Goal: Task Accomplishment & Management: Complete application form

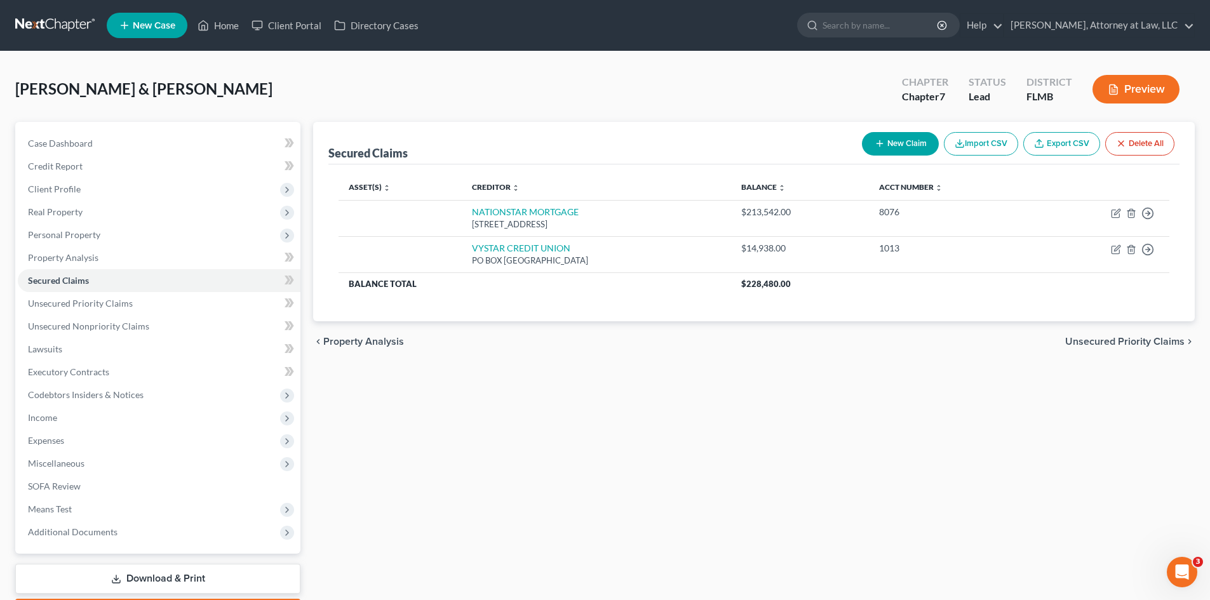
click at [1136, 344] on span "Unsecured Priority Claims" at bounding box center [1124, 342] width 119 height 10
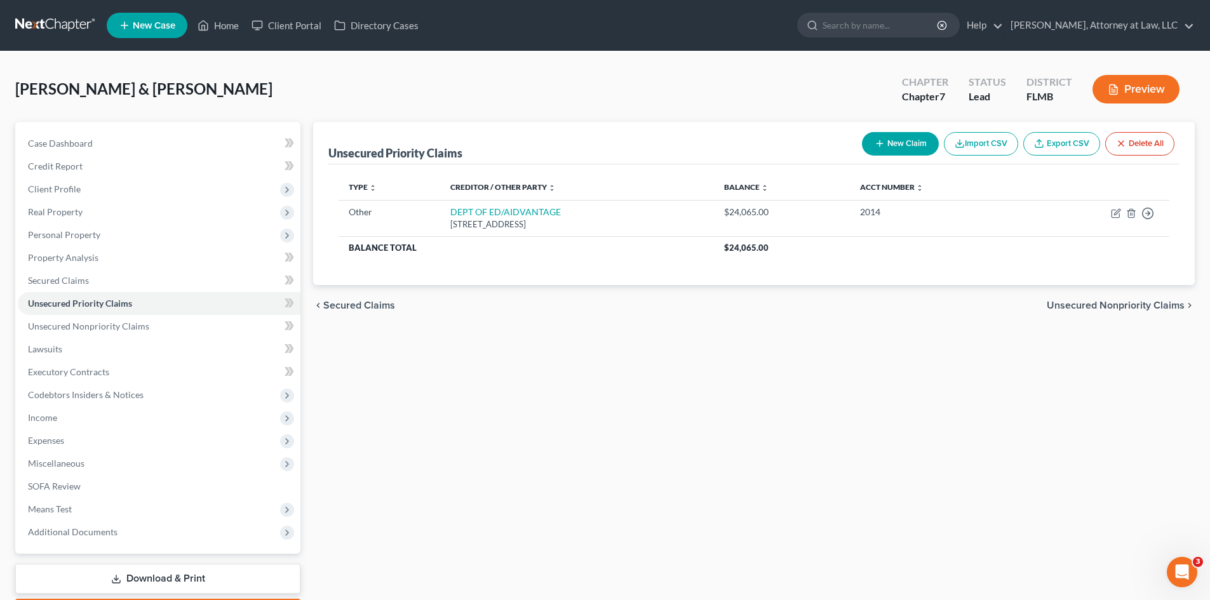
click at [1112, 304] on span "Unsecured Nonpriority Claims" at bounding box center [1116, 305] width 138 height 10
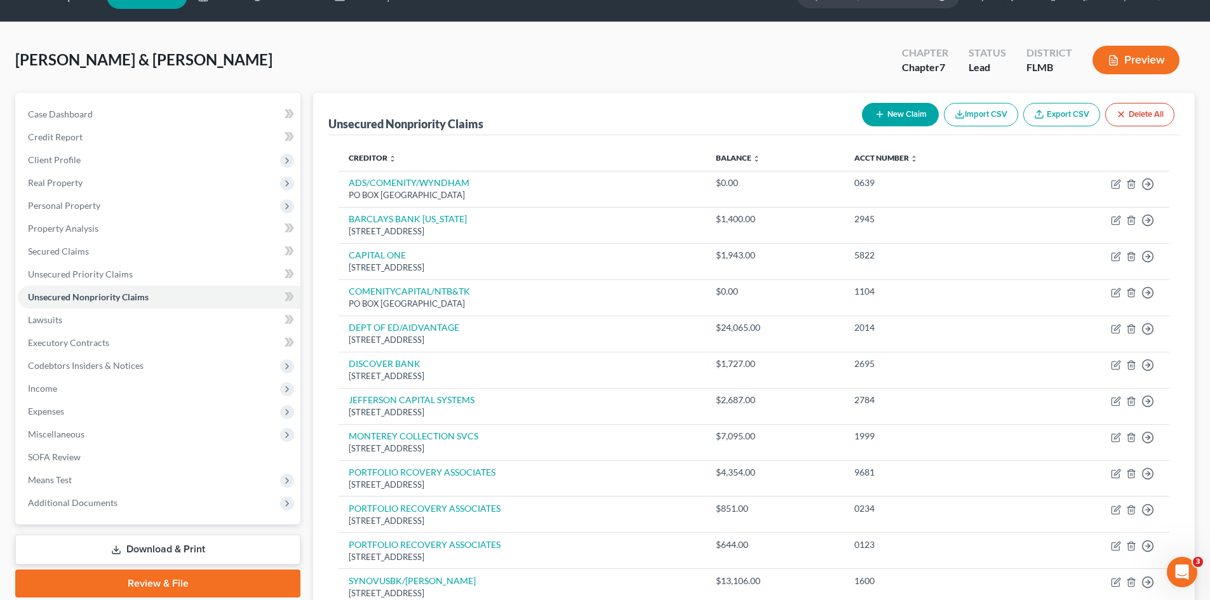
scroll to position [17, 0]
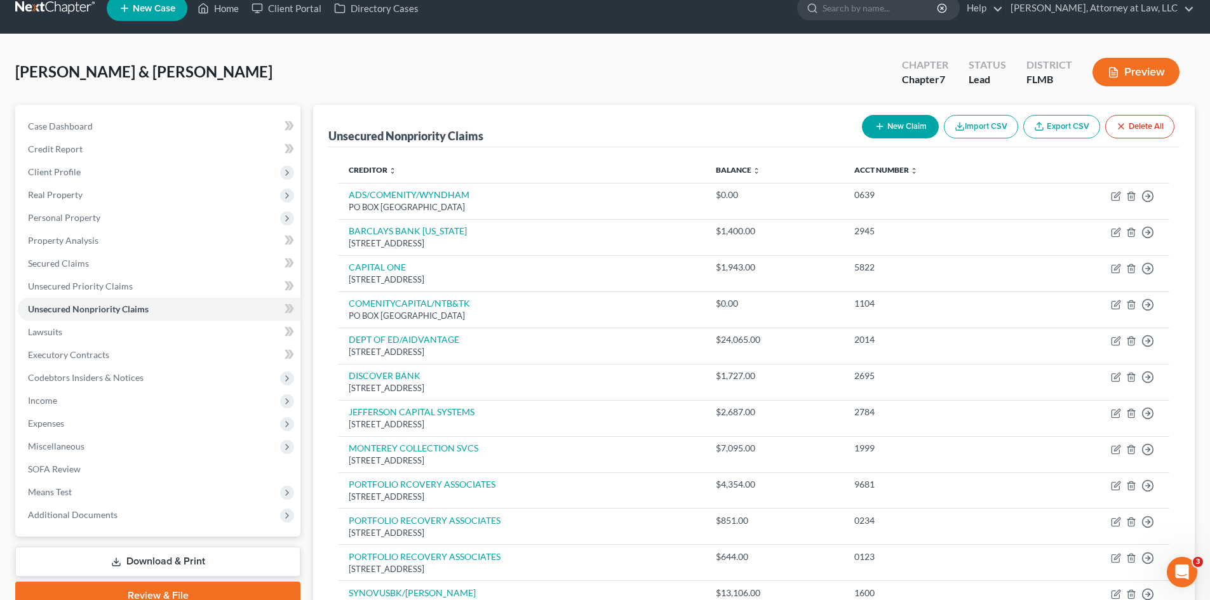
click at [908, 121] on button "New Claim" at bounding box center [900, 127] width 77 height 24
select select "2"
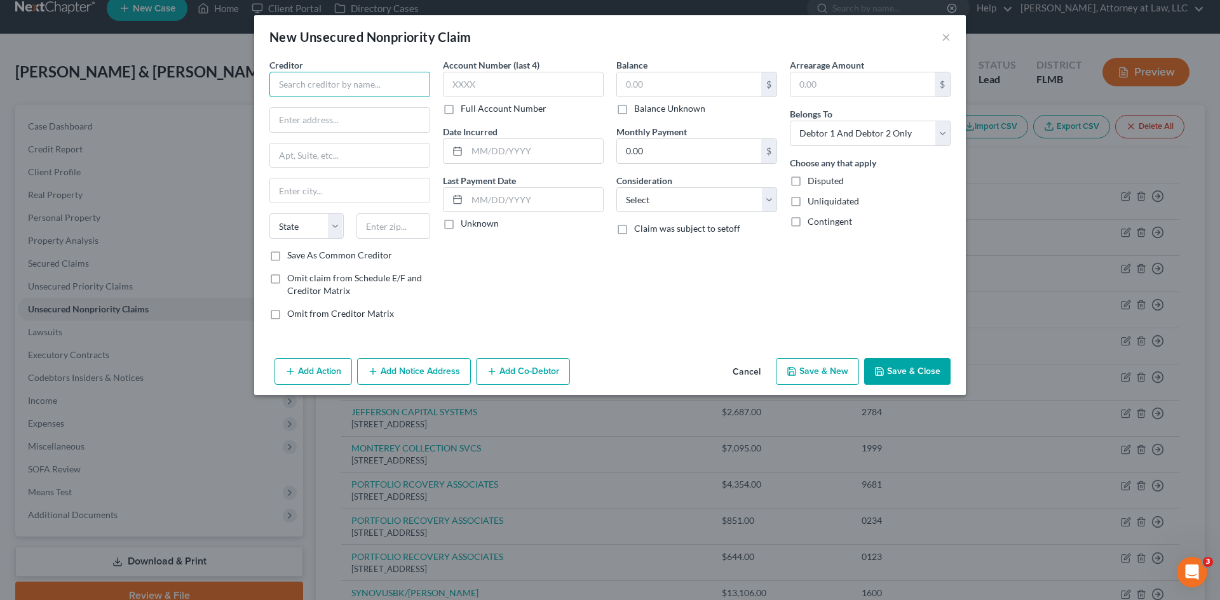
click at [354, 79] on input "text" at bounding box center [349, 84] width 161 height 25
type input "VYSTAR CREDIT UNION"
click at [490, 76] on input "text" at bounding box center [523, 84] width 161 height 25
type input "1013"
click at [658, 80] on input "text" at bounding box center [689, 84] width 144 height 24
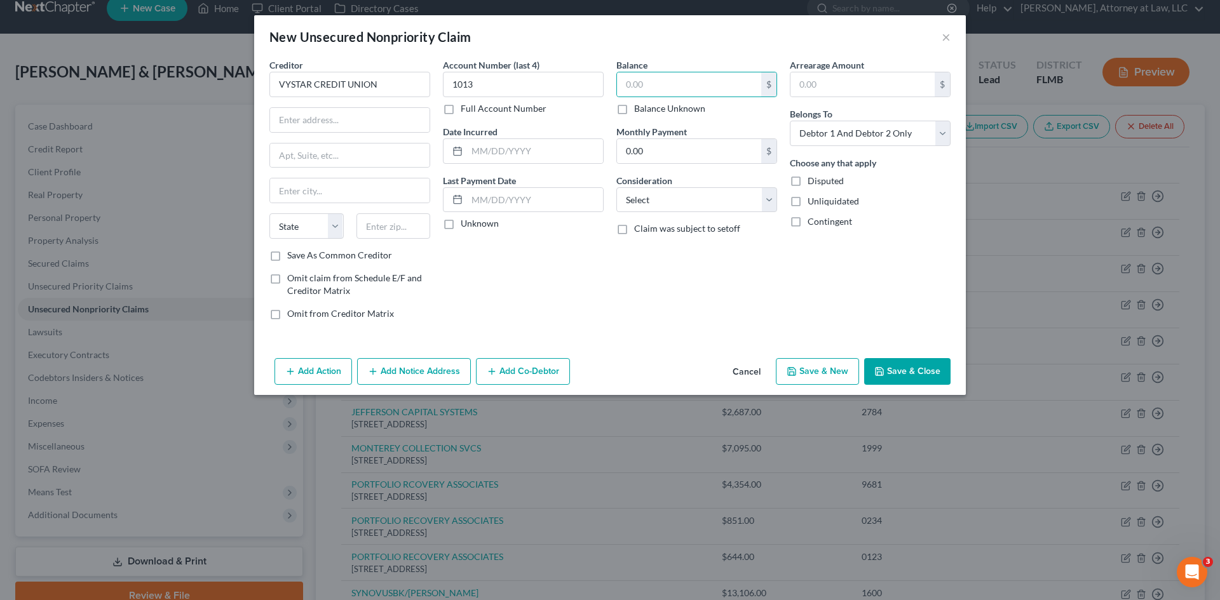
click at [753, 373] on button "Cancel" at bounding box center [746, 372] width 48 height 25
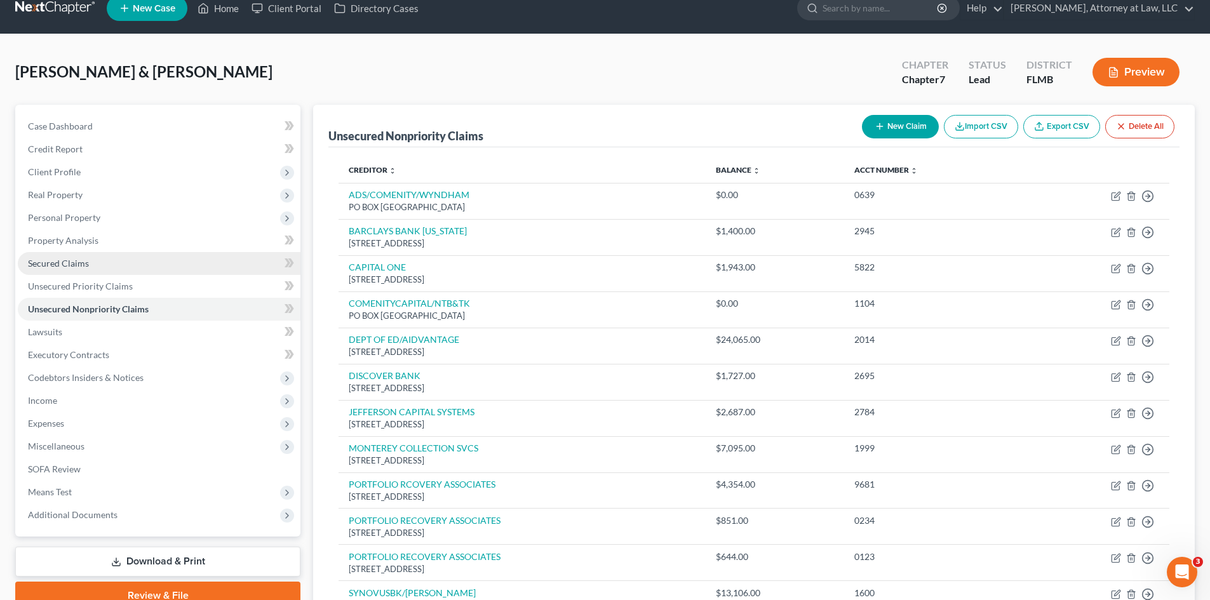
click at [68, 267] on span "Secured Claims" at bounding box center [58, 263] width 61 height 11
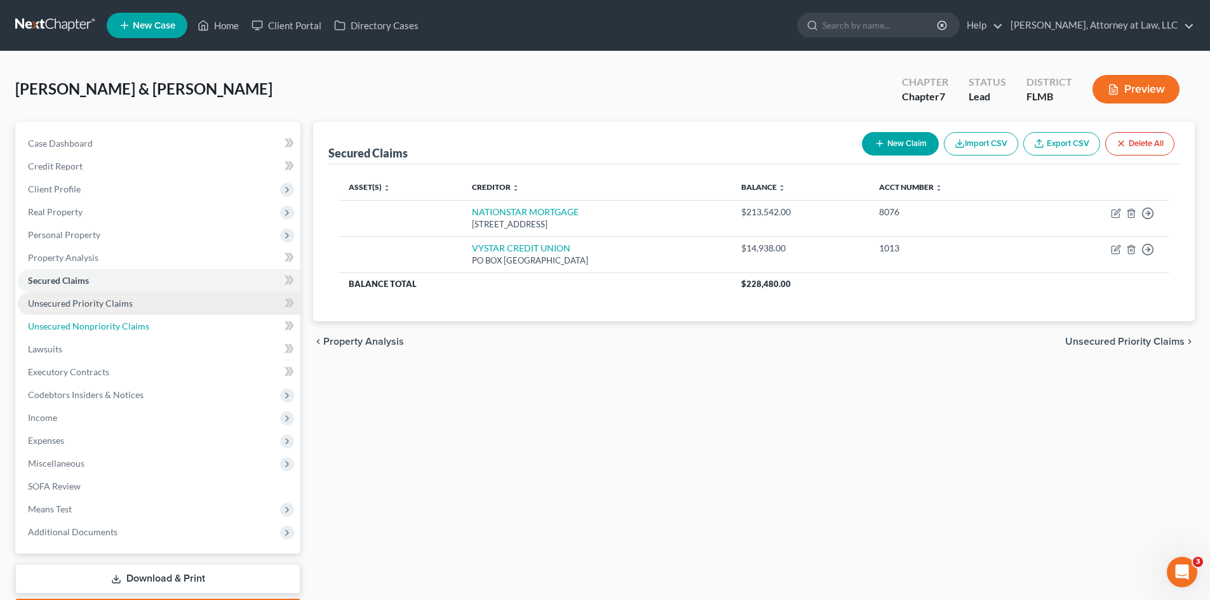
drag, startPoint x: 81, startPoint y: 327, endPoint x: 111, endPoint y: 311, distance: 34.1
click at [81, 327] on span "Unsecured Nonpriority Claims" at bounding box center [88, 326] width 121 height 11
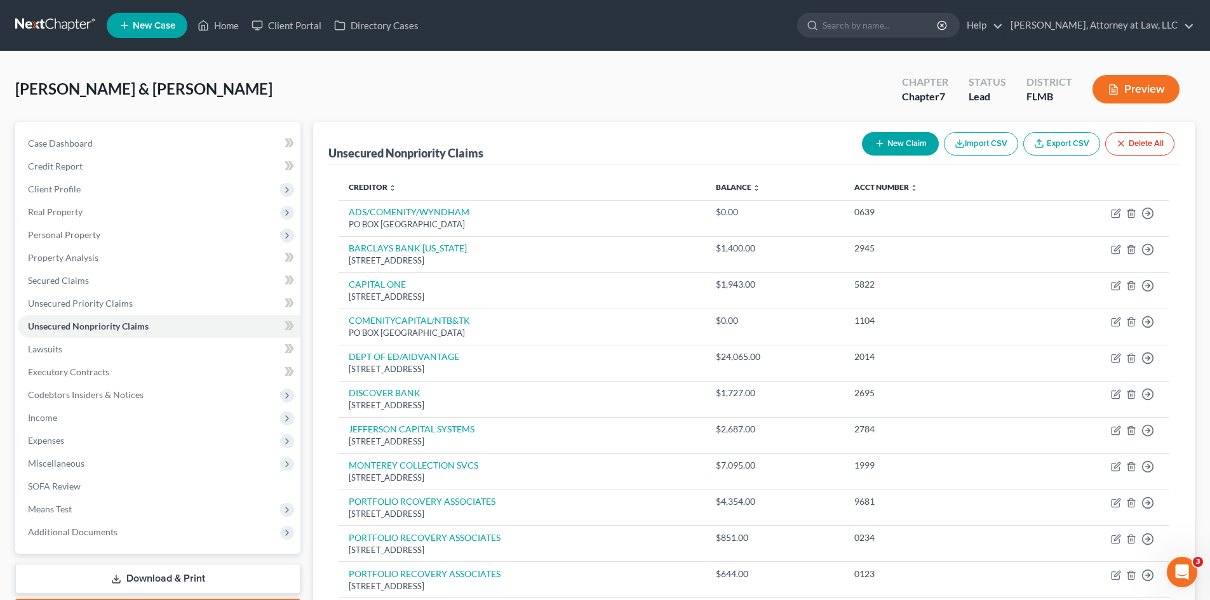
click at [882, 146] on icon "button" at bounding box center [880, 143] width 10 height 10
select select "2"
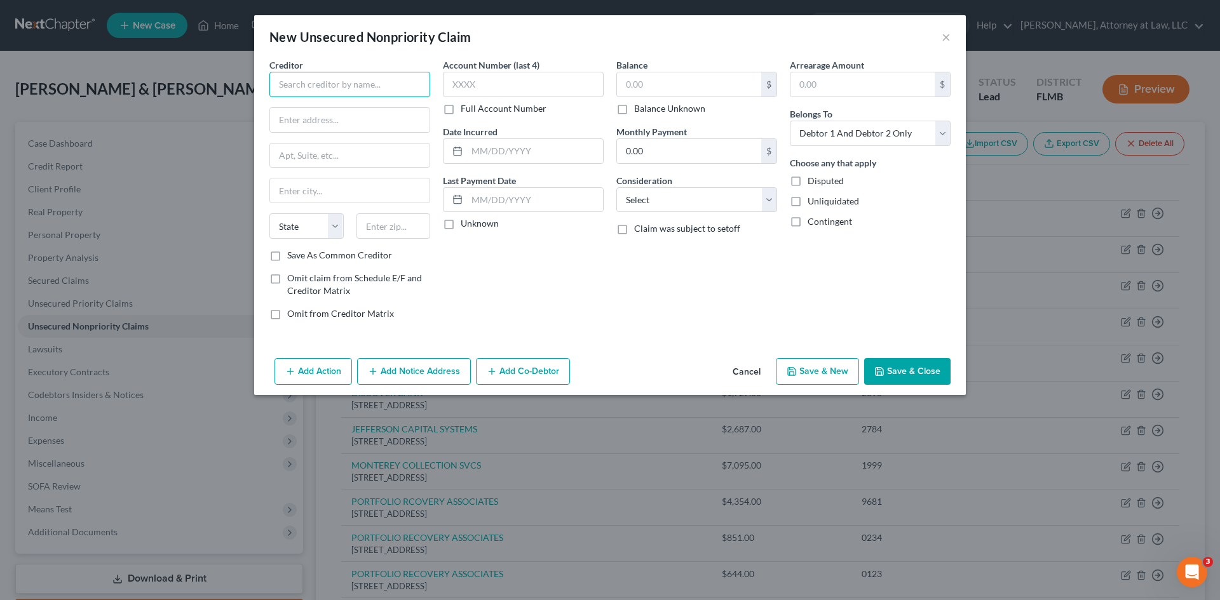
click at [375, 86] on input "text" at bounding box center [349, 84] width 161 height 25
type input "WFBNA CARD"
click at [563, 80] on input "text" at bounding box center [523, 84] width 161 height 25
type input "2864"
click at [697, 83] on input "text" at bounding box center [689, 84] width 144 height 24
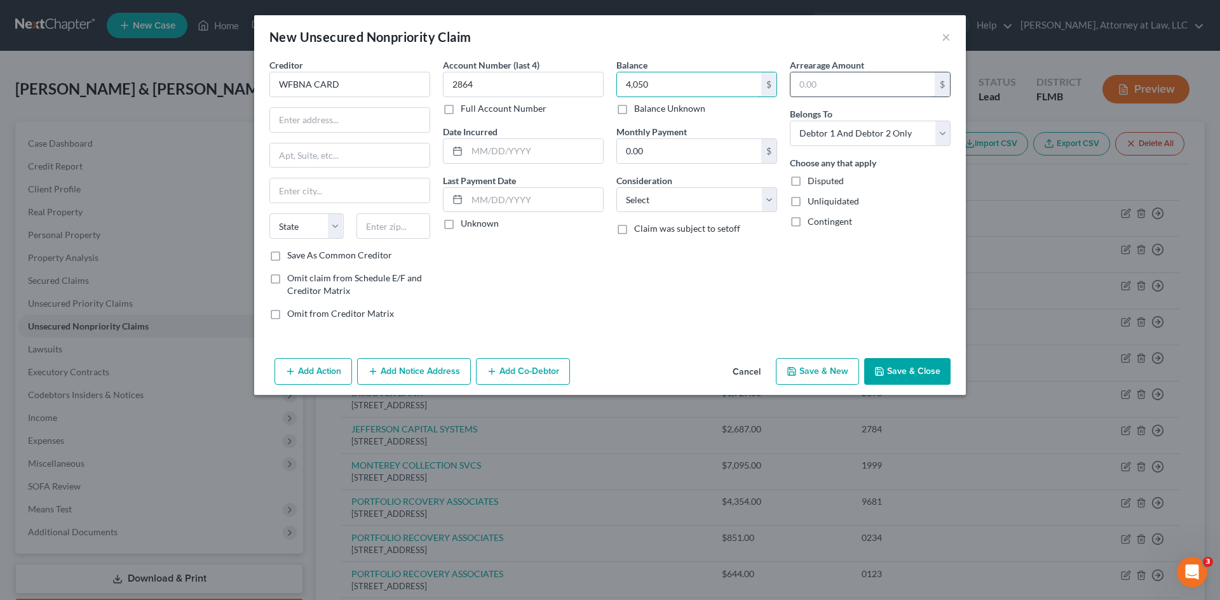
type input "4,050"
drag, startPoint x: 861, startPoint y: 85, endPoint x: 866, endPoint y: 91, distance: 8.1
click at [865, 91] on input "text" at bounding box center [862, 84] width 144 height 24
type input "4,050"
click at [325, 122] on input "text" at bounding box center [349, 120] width 159 height 24
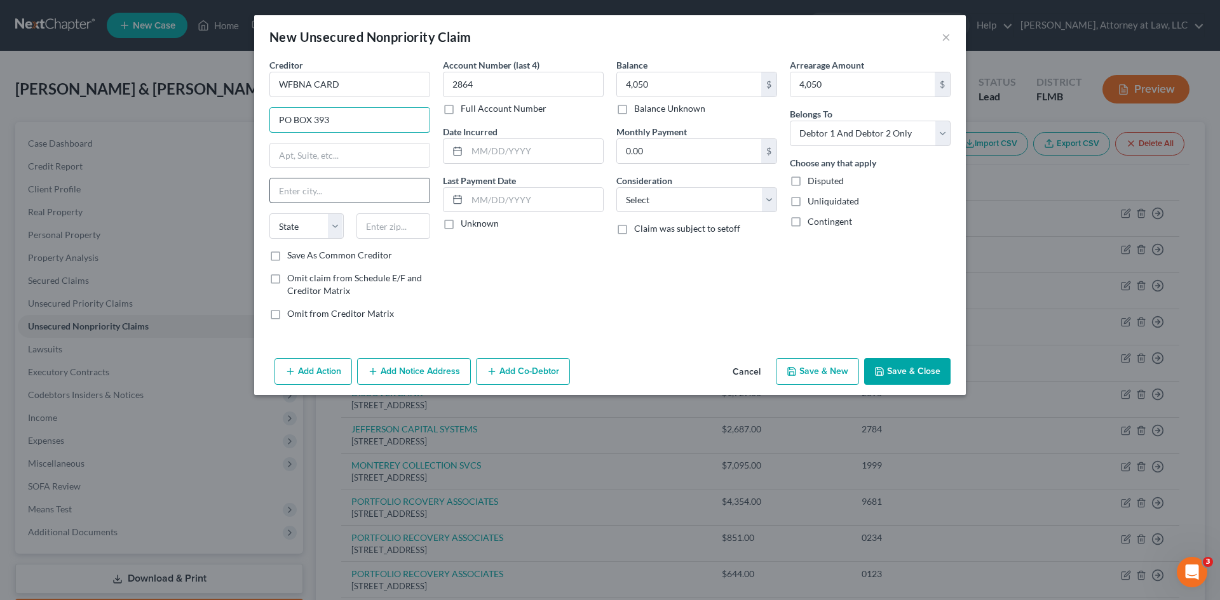
type input "PO BOX 393"
click at [303, 194] on input "text" at bounding box center [349, 191] width 159 height 24
type input "[GEOGRAPHIC_DATA]"
click at [335, 229] on select "State [US_STATE] AK AR AZ CA CO CT DE DC [GEOGRAPHIC_DATA] [GEOGRAPHIC_DATA] GU…" at bounding box center [306, 225] width 74 height 25
select select "24"
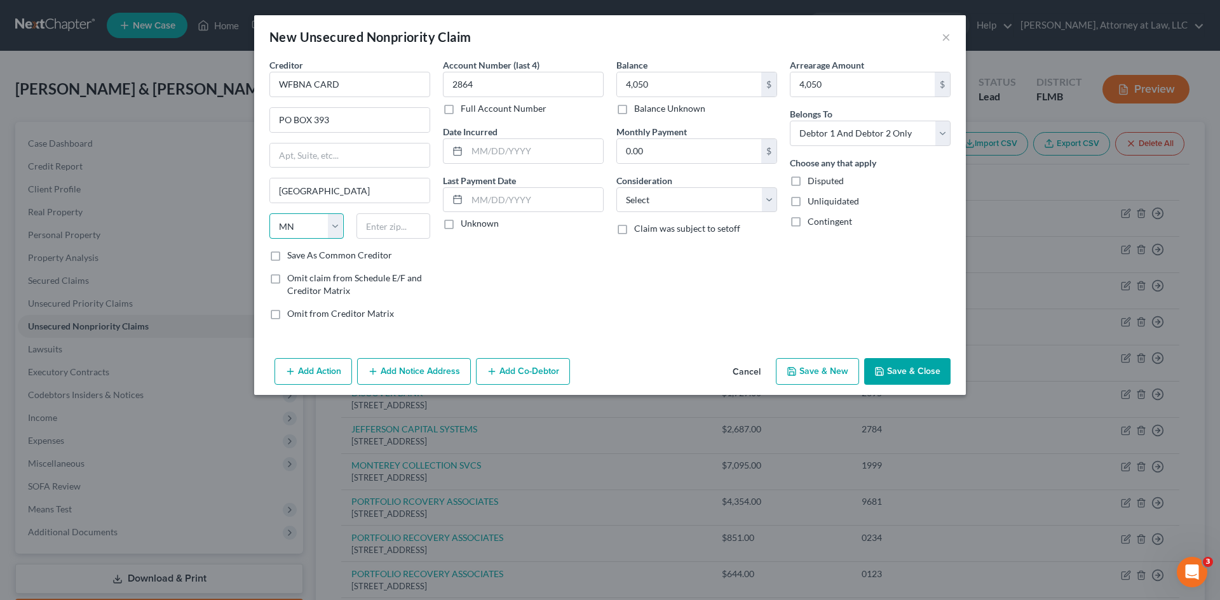
click at [269, 213] on select "State [US_STATE] AK AR AZ CA CO CT DE DC [GEOGRAPHIC_DATA] [GEOGRAPHIC_DATA] GU…" at bounding box center [306, 225] width 74 height 25
click at [394, 222] on input "text" at bounding box center [393, 225] width 74 height 25
type input "55480"
click at [497, 158] on input "text" at bounding box center [535, 151] width 136 height 24
type input "[GEOGRAPHIC_DATA]"
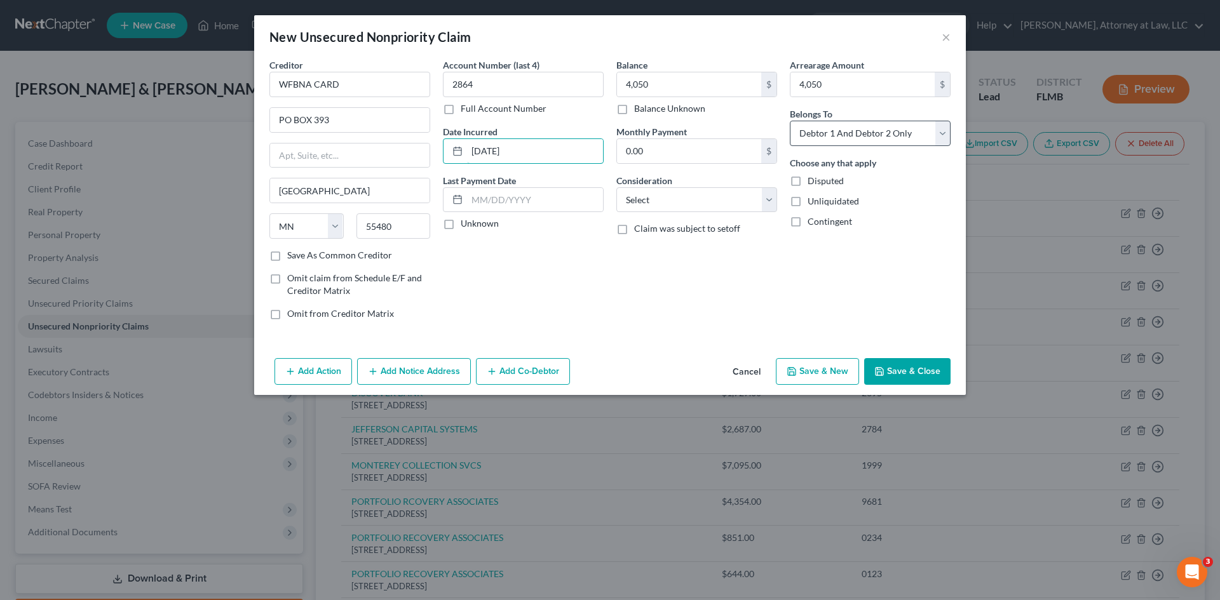
type input "[DATE]"
drag, startPoint x: 948, startPoint y: 130, endPoint x: 926, endPoint y: 145, distance: 27.0
click at [948, 130] on select "Select Debtor 1 Only Debtor 2 Only Debtor 1 And Debtor 2 Only At Least One Of T…" at bounding box center [870, 133] width 161 height 25
select select "0"
click at [790, 121] on select "Select Debtor 1 Only Debtor 2 Only Debtor 1 And Debtor 2 Only At Least One Of T…" at bounding box center [870, 133] width 161 height 25
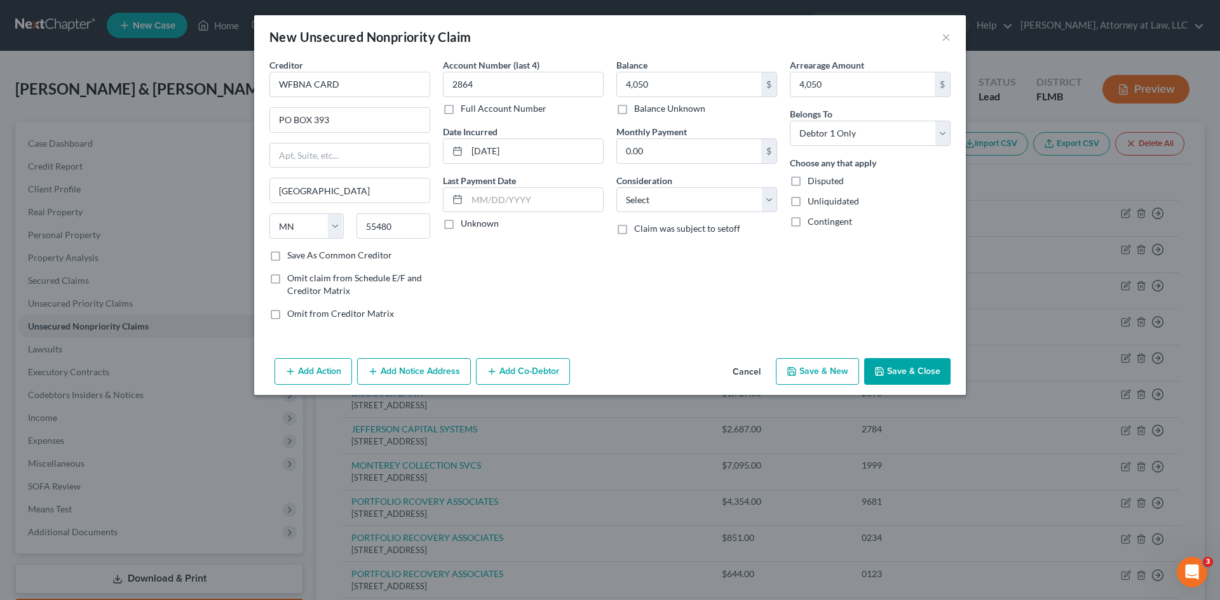
click at [461, 225] on label "Unknown" at bounding box center [480, 223] width 38 height 13
click at [466, 225] on input "Unknown" at bounding box center [470, 221] width 8 height 8
checkbox input "true"
drag, startPoint x: 766, startPoint y: 196, endPoint x: 749, endPoint y: 205, distance: 19.3
click at [766, 196] on select "Select Cable / Satellite Services Collection Agency Credit Card Debt Debt Couns…" at bounding box center [696, 199] width 161 height 25
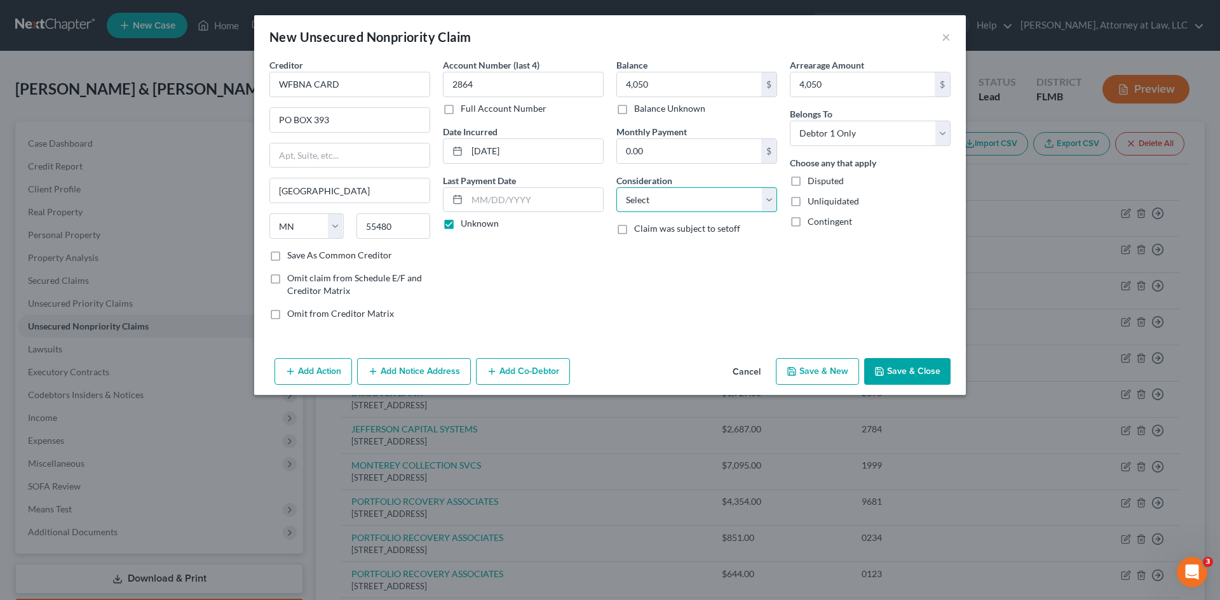
select select "2"
click at [616, 187] on select "Select Cable / Satellite Services Collection Agency Credit Card Debt Debt Couns…" at bounding box center [696, 199] width 161 height 25
click at [839, 369] on button "Save & New" at bounding box center [817, 371] width 83 height 27
select select "2"
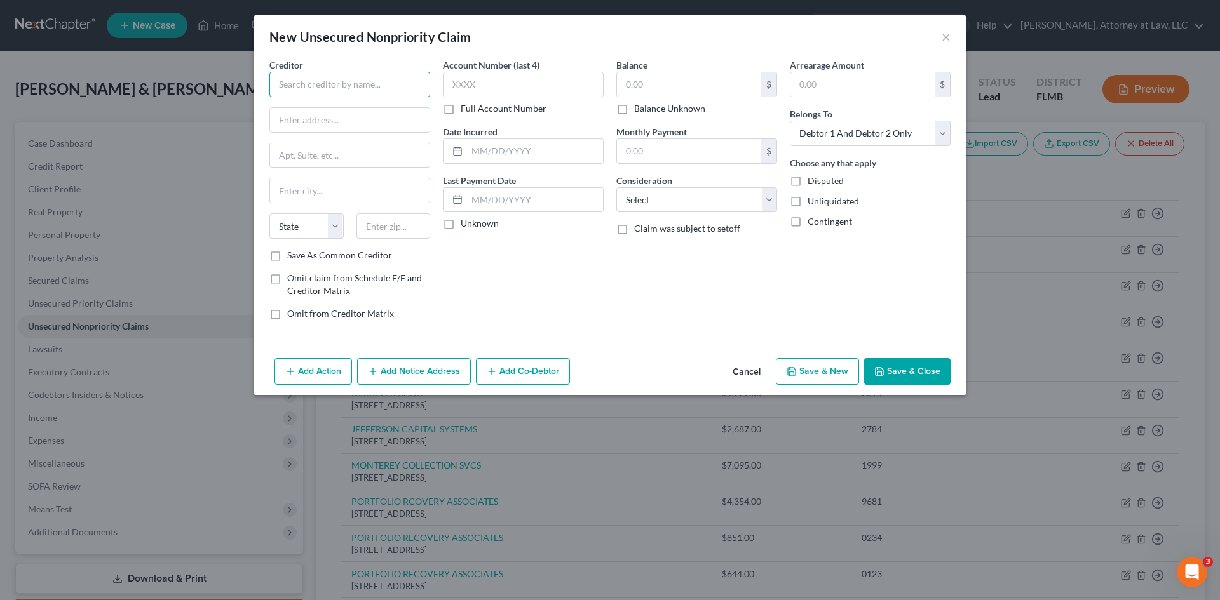
click at [337, 81] on input "text" at bounding box center [349, 84] width 161 height 25
type input "AQUA FINANCE"
click at [475, 86] on input "text" at bounding box center [523, 84] width 161 height 25
type input "0469"
click at [703, 86] on input "text" at bounding box center [689, 84] width 144 height 24
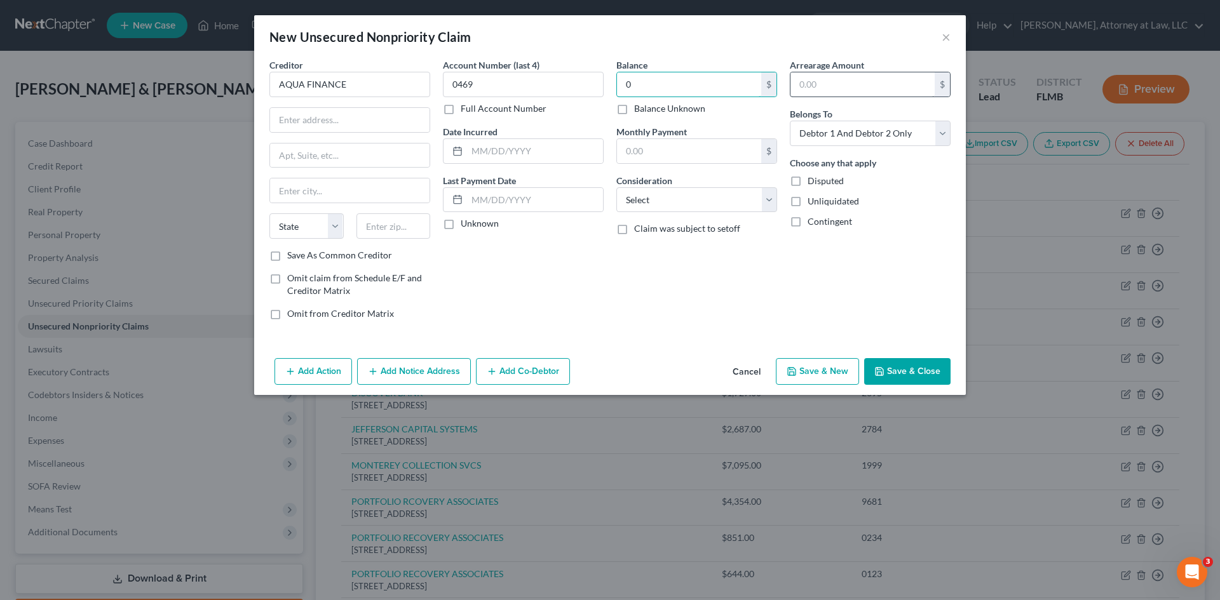
type input "0"
drag, startPoint x: 859, startPoint y: 83, endPoint x: 838, endPoint y: 93, distance: 23.3
click at [859, 83] on input "text" at bounding box center [862, 84] width 144 height 24
type input "0"
click at [768, 201] on select "Select Cable / Satellite Services Collection Agency Credit Card Debt Debt Couns…" at bounding box center [696, 199] width 161 height 25
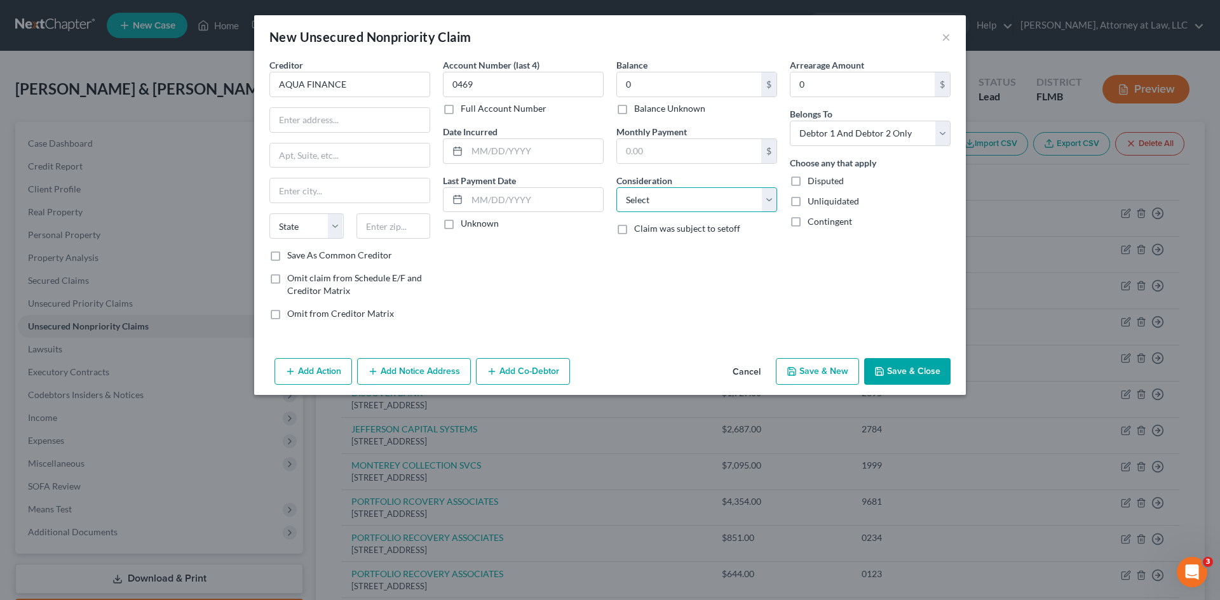
select select "14"
click at [616, 187] on select "Select Cable / Satellite Services Collection Agency Credit Card Debt Debt Couns…" at bounding box center [696, 199] width 161 height 25
click at [660, 251] on input "text" at bounding box center [696, 248] width 159 height 24
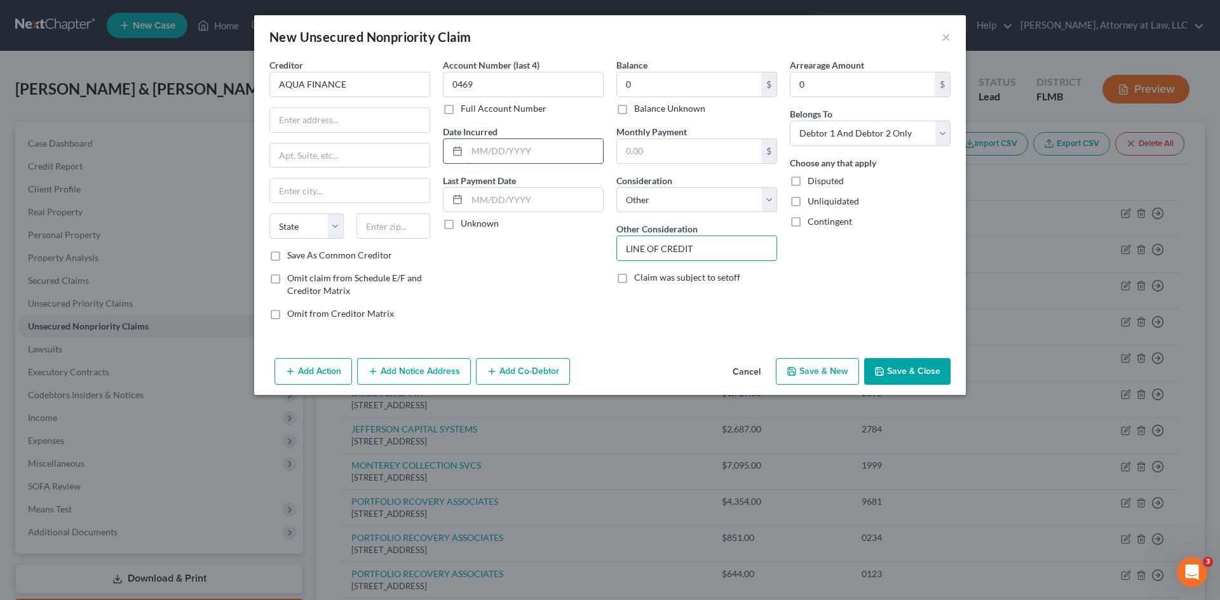
type input "LINE OF CREDIT"
click at [495, 140] on input "text" at bounding box center [535, 151] width 136 height 24
type input "[DATE]"
click at [461, 228] on label "Unknown" at bounding box center [480, 223] width 38 height 13
click at [466, 226] on input "Unknown" at bounding box center [470, 221] width 8 height 8
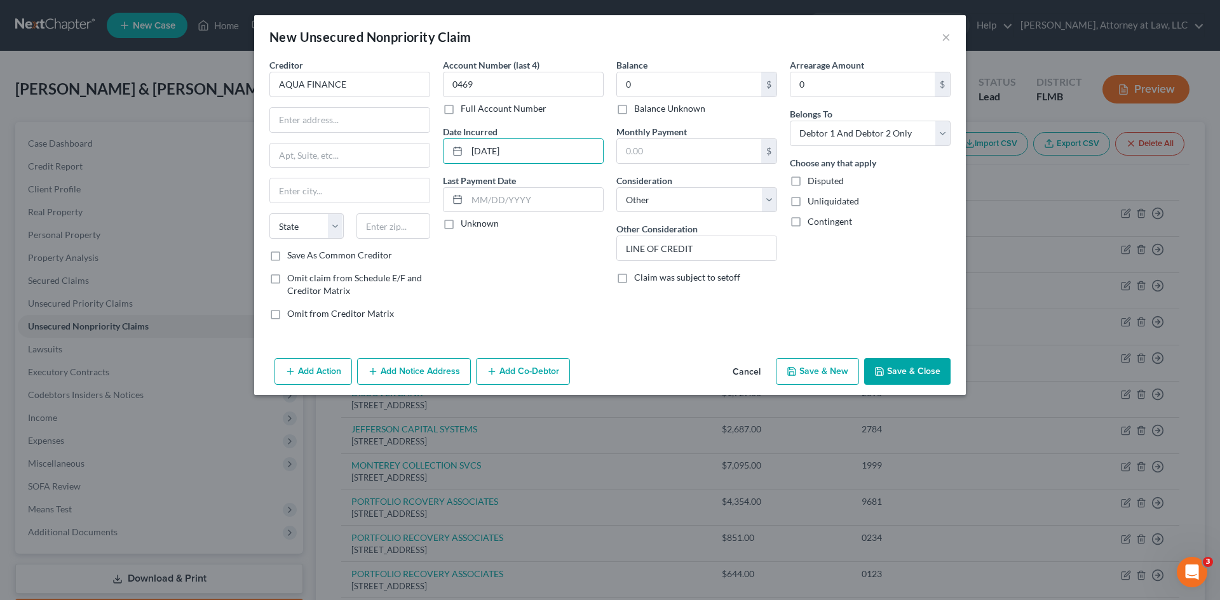
checkbox input "true"
click at [307, 121] on input "text" at bounding box center [349, 120] width 159 height 24
type input "1 CORPORATE DR"
click at [299, 187] on input "text" at bounding box center [349, 191] width 159 height 24
type input "WAUSAU"
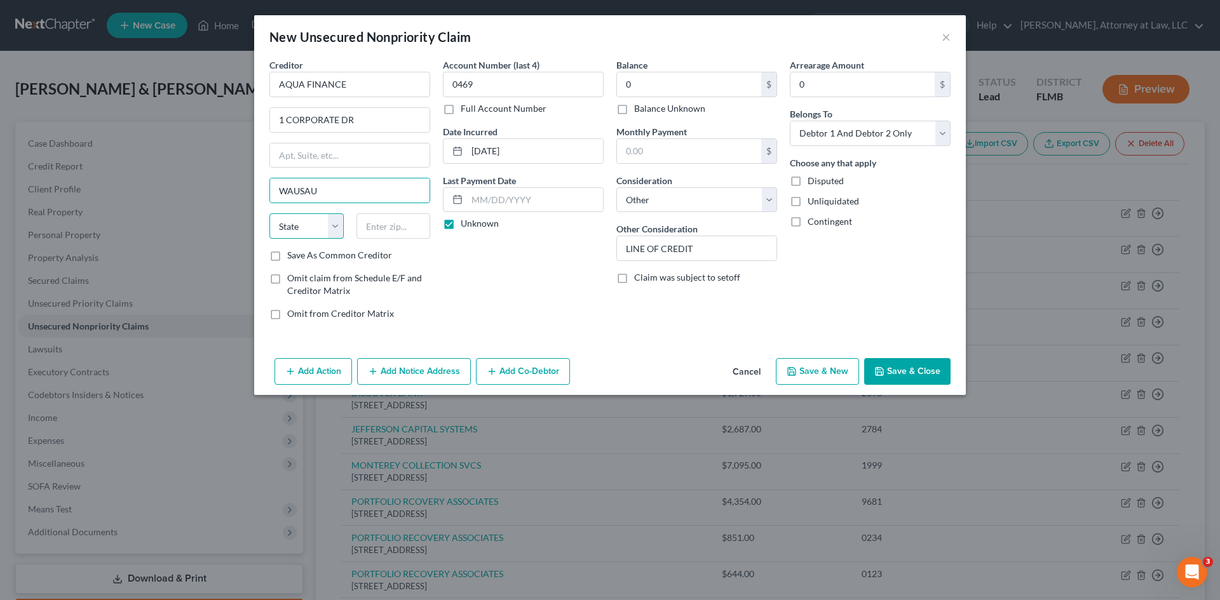
click at [338, 229] on select "State [US_STATE] AK AR AZ CA CO CT DE DC [GEOGRAPHIC_DATA] [GEOGRAPHIC_DATA] GU…" at bounding box center [306, 225] width 74 height 25
select select "52"
click at [269, 213] on select "State [US_STATE] AK AR AZ CA CO CT DE DC [GEOGRAPHIC_DATA] [GEOGRAPHIC_DATA] GU…" at bounding box center [306, 225] width 74 height 25
click at [397, 228] on input "text" at bounding box center [393, 225] width 74 height 25
type input "54401"
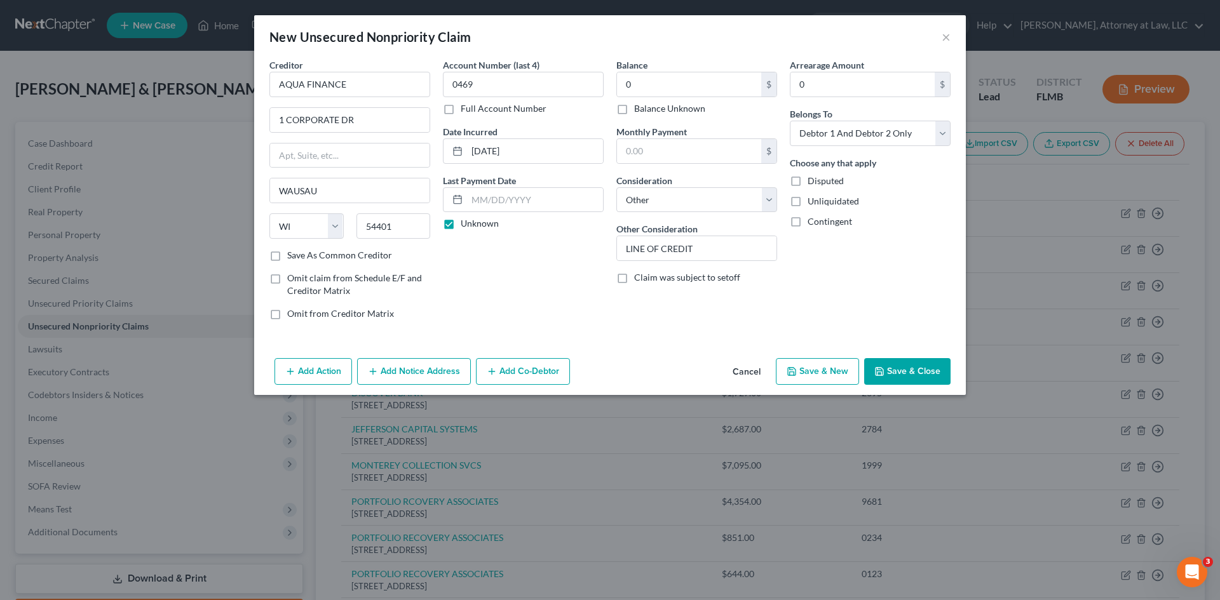
click at [821, 372] on button "Save & New" at bounding box center [817, 371] width 83 height 27
select select "2"
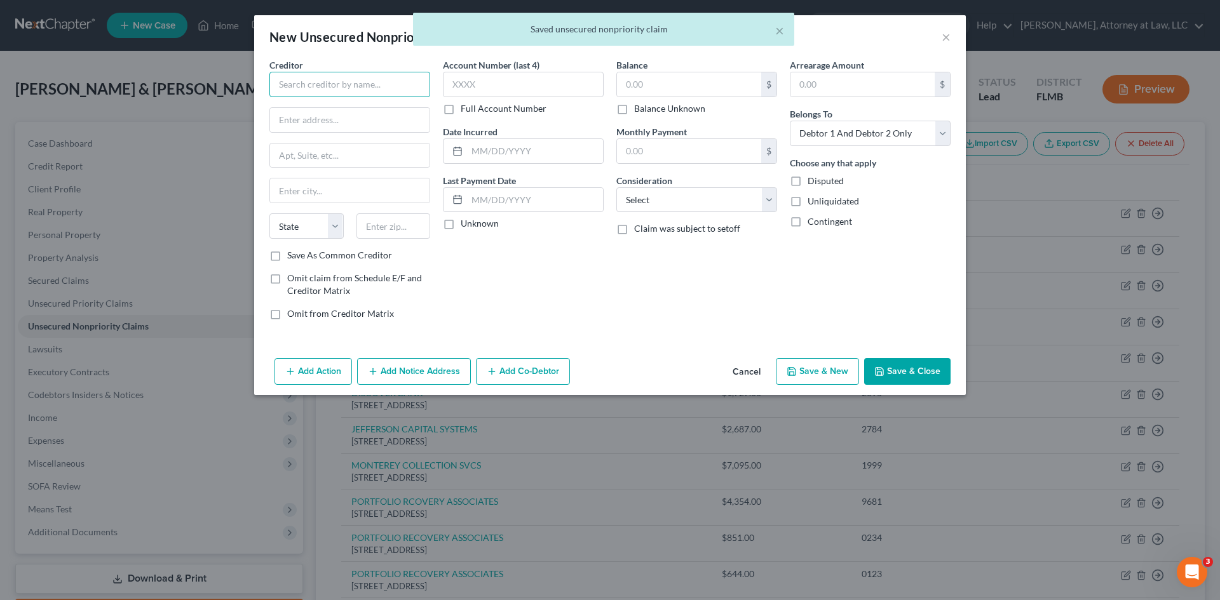
click at [320, 79] on input "text" at bounding box center [349, 84] width 161 height 25
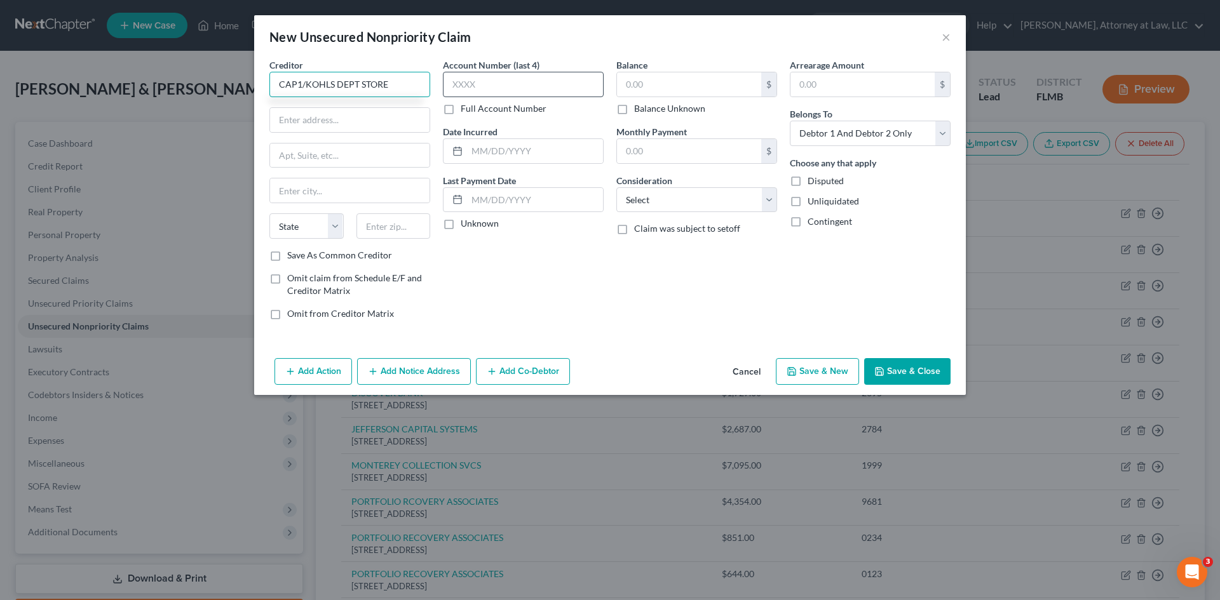
type input "CAP1/KOHLS DEPT STORE"
click at [484, 93] on input "text" at bounding box center [523, 84] width 161 height 25
type input "8941"
click at [690, 76] on input "text" at bounding box center [689, 84] width 144 height 24
type input "0"
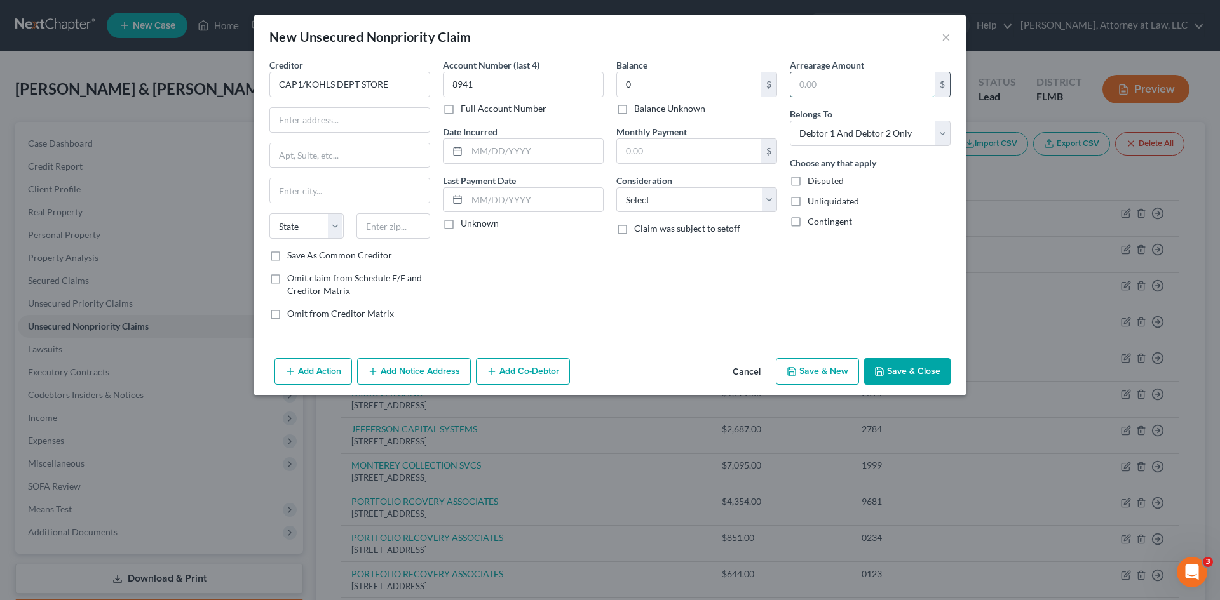
drag, startPoint x: 854, startPoint y: 81, endPoint x: 864, endPoint y: 96, distance: 17.8
click at [854, 81] on input "text" at bounding box center [862, 84] width 144 height 24
type input "0"
click at [941, 135] on select "Select Debtor 1 Only Debtor 2 Only Debtor 1 And Debtor 2 Only At Least One Of T…" at bounding box center [870, 133] width 161 height 25
select select "0"
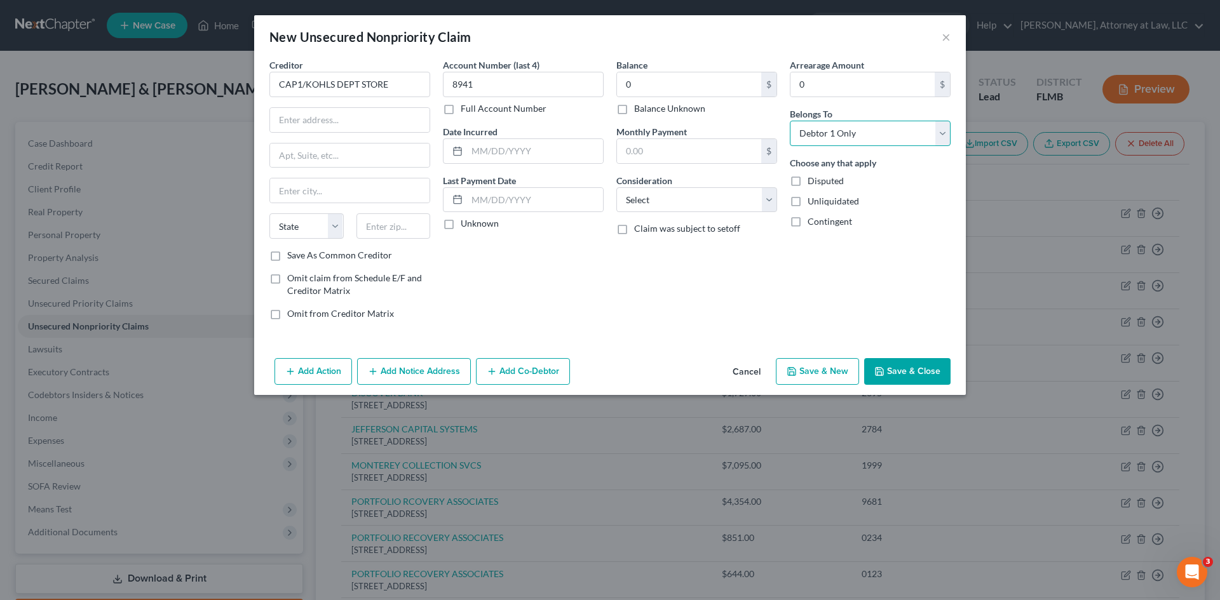
click at [790, 121] on select "Select Debtor 1 Only Debtor 2 Only Debtor 1 And Debtor 2 Only At Least One Of T…" at bounding box center [870, 133] width 161 height 25
click at [470, 144] on input "text" at bounding box center [535, 151] width 136 height 24
type input "[DATE]"
click at [461, 229] on label "Unknown" at bounding box center [480, 223] width 38 height 13
click at [466, 226] on input "Unknown" at bounding box center [470, 221] width 8 height 8
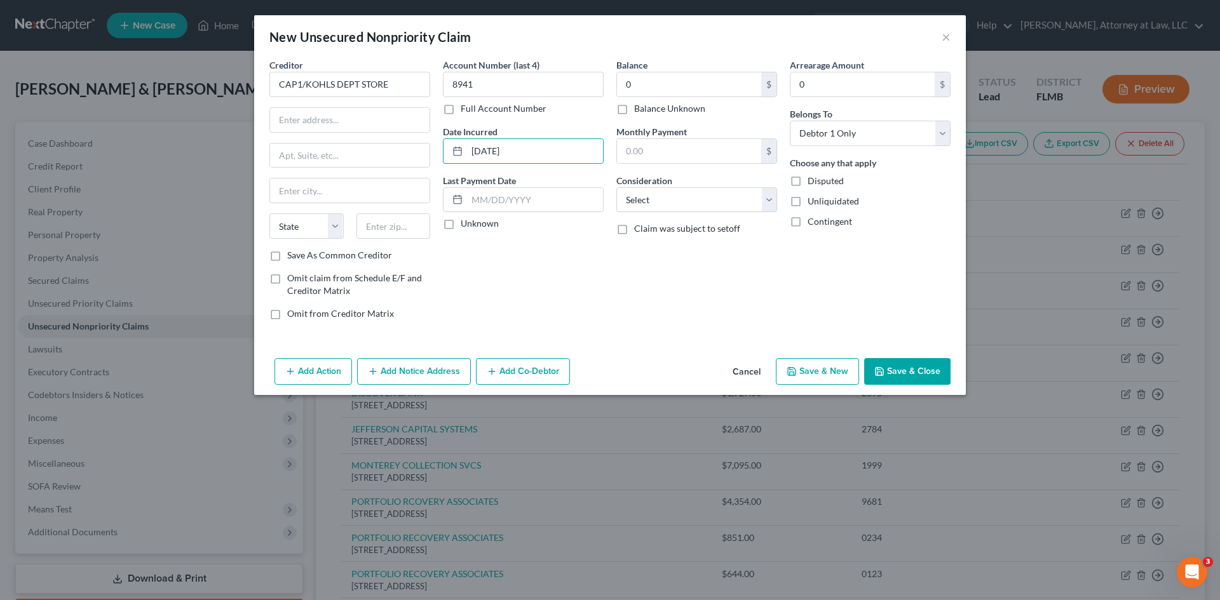
checkbox input "true"
drag, startPoint x: 742, startPoint y: 199, endPoint x: 736, endPoint y: 201, distance: 6.8
click at [742, 199] on select "Select Cable / Satellite Services Collection Agency Credit Card Debt Debt Couns…" at bounding box center [696, 199] width 161 height 25
select select "14"
click at [616, 187] on select "Select Cable / Satellite Services Collection Agency Credit Card Debt Debt Couns…" at bounding box center [696, 199] width 161 height 25
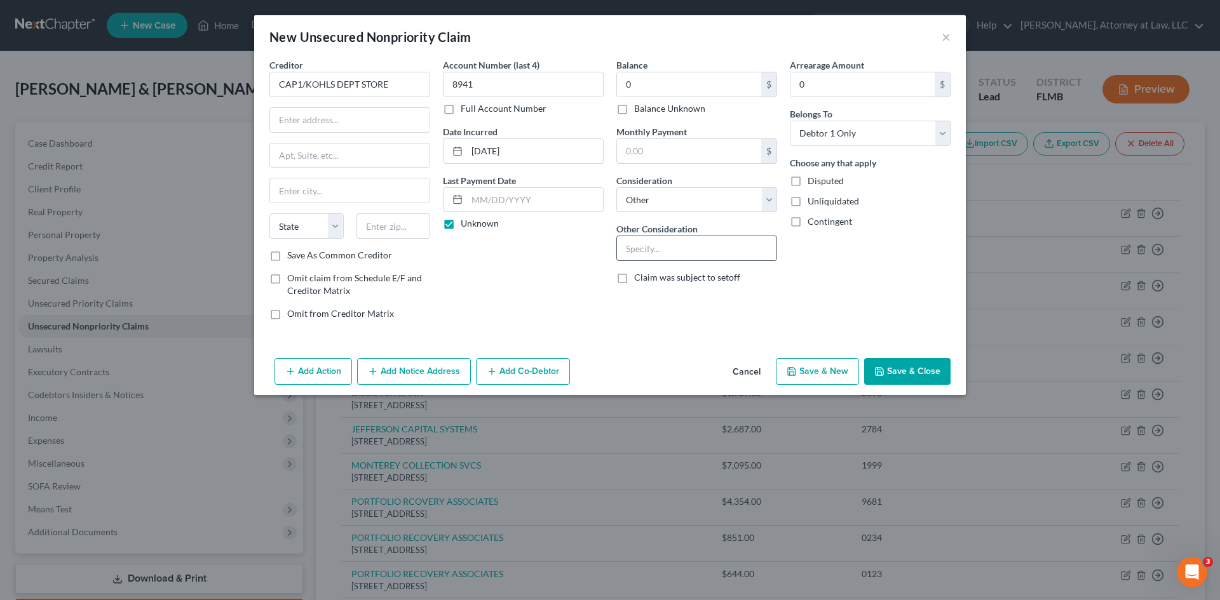
click at [673, 256] on input "text" at bounding box center [696, 248] width 159 height 24
type input "CHARGE CARD"
click at [306, 125] on input "text" at bounding box center [349, 120] width 159 height 24
type input "PO BOX 31293"
click at [300, 198] on input "text" at bounding box center [349, 191] width 159 height 24
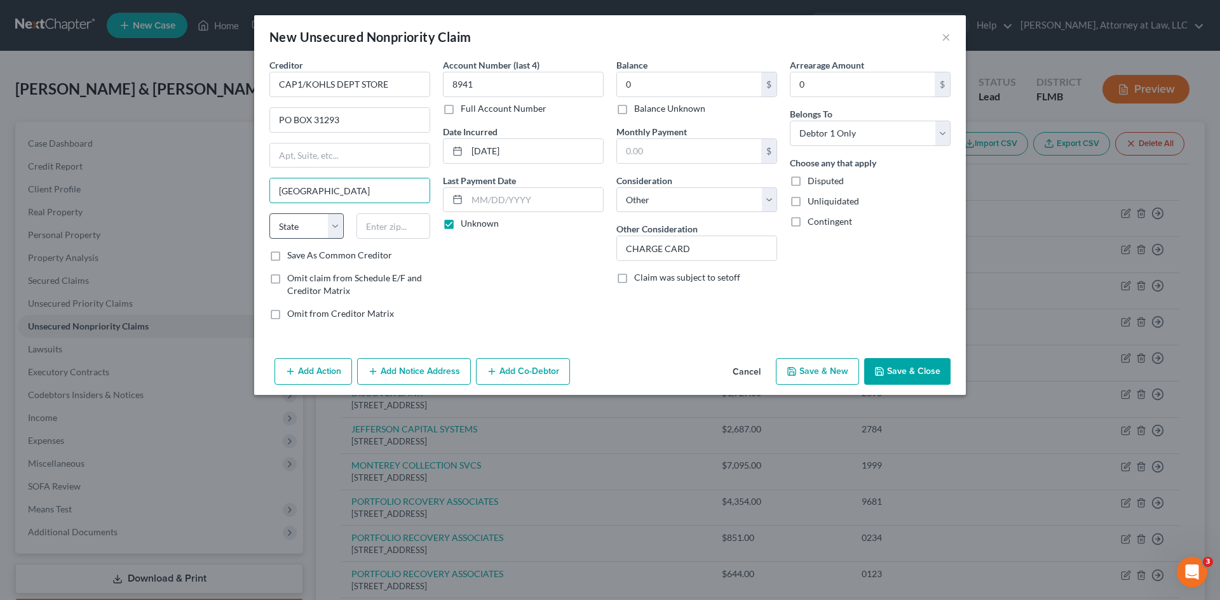
type input "[GEOGRAPHIC_DATA]"
click at [316, 222] on select "State [US_STATE] AK AR AZ CA CO CT DE DC [GEOGRAPHIC_DATA] [GEOGRAPHIC_DATA] GU…" at bounding box center [306, 225] width 74 height 25
select select "46"
click at [269, 213] on select "State [US_STATE] AK AR AZ CA CO CT DE DC [GEOGRAPHIC_DATA] [GEOGRAPHIC_DATA] GU…" at bounding box center [306, 225] width 74 height 25
click at [375, 226] on input "text" at bounding box center [393, 225] width 74 height 25
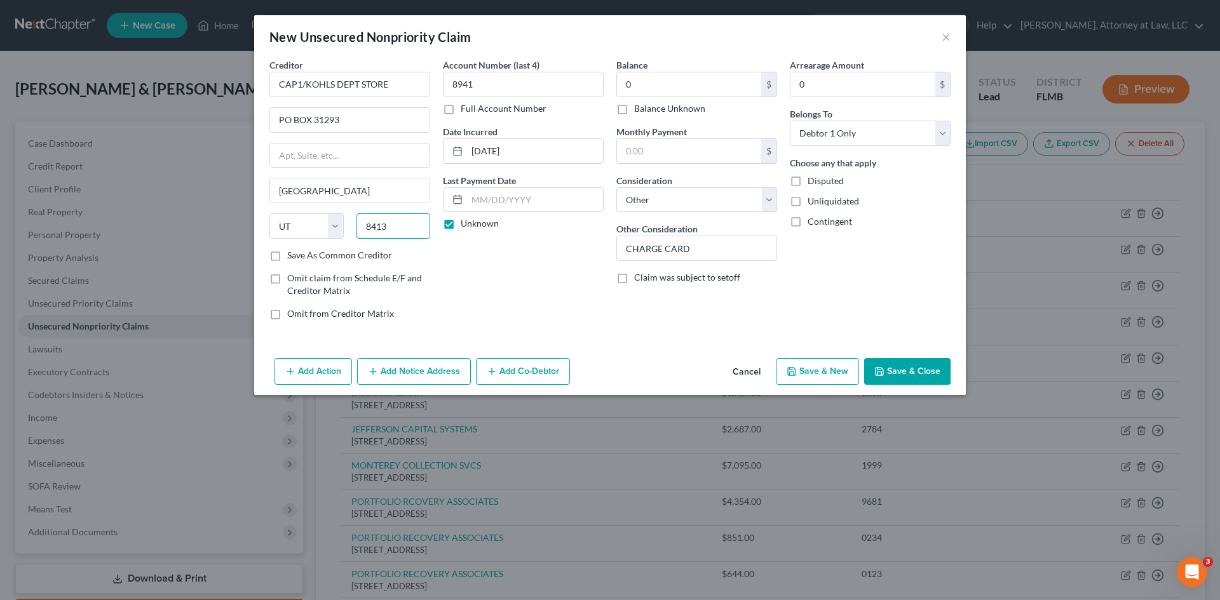
type input "84131"
click at [823, 370] on button "Save & New" at bounding box center [817, 371] width 83 height 27
select select "2"
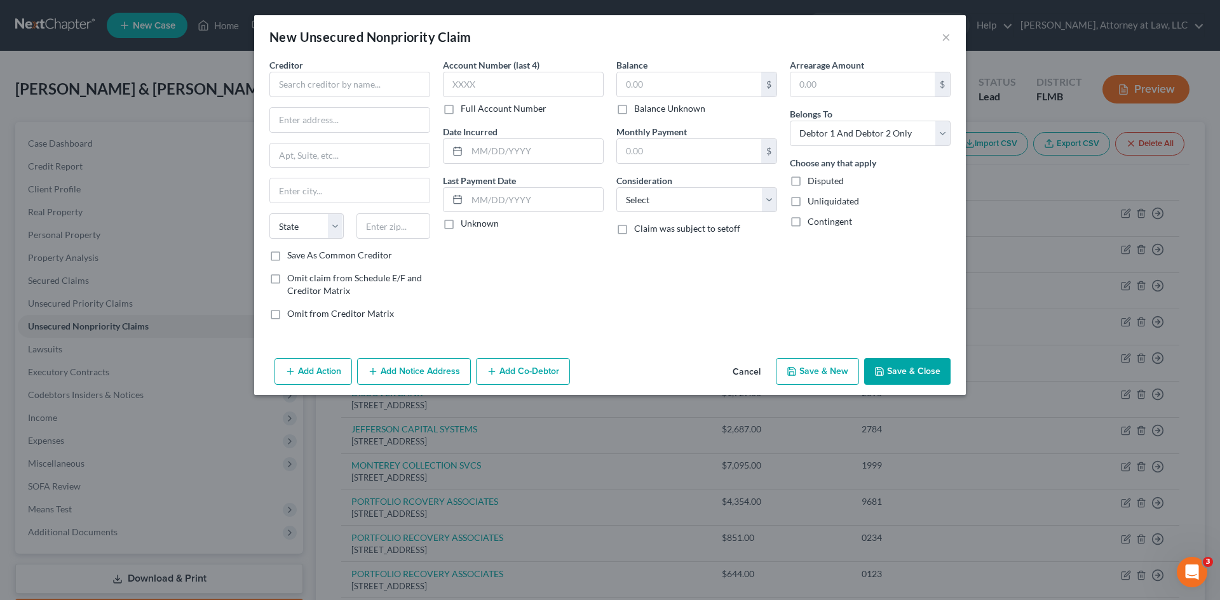
drag, startPoint x: 747, startPoint y: 371, endPoint x: 739, endPoint y: 370, distance: 7.7
click at [747, 371] on button "Cancel" at bounding box center [746, 372] width 48 height 25
